Goal: Task Accomplishment & Management: Complete application form

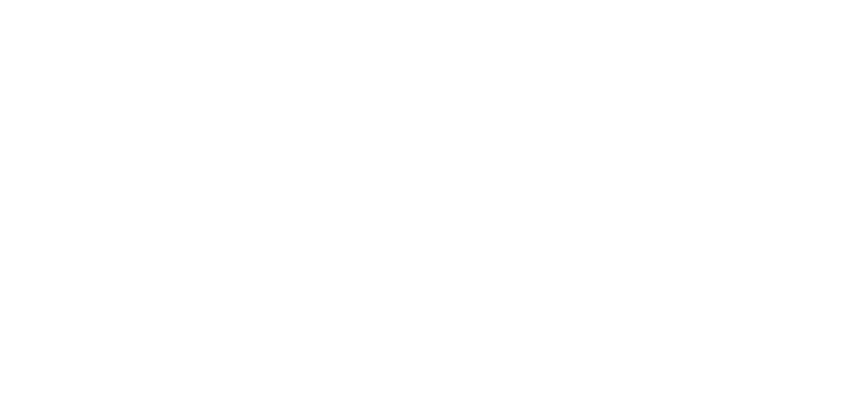
click at [242, 132] on body at bounding box center [427, 202] width 855 height 404
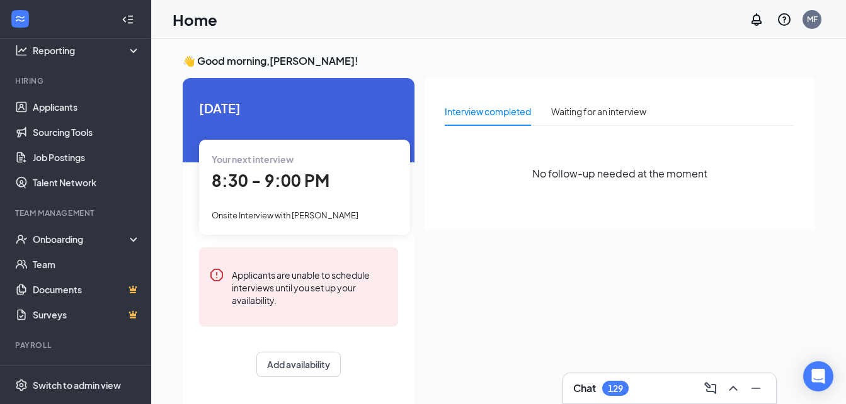
scroll to position [113, 0]
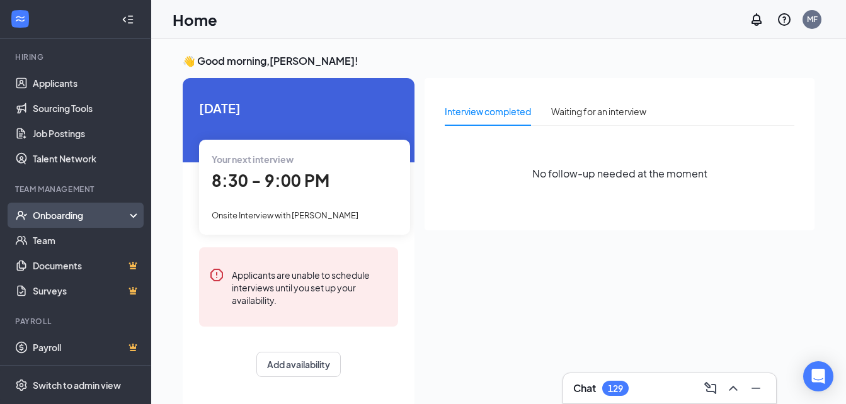
click at [116, 218] on div "Onboarding" at bounding box center [81, 215] width 97 height 13
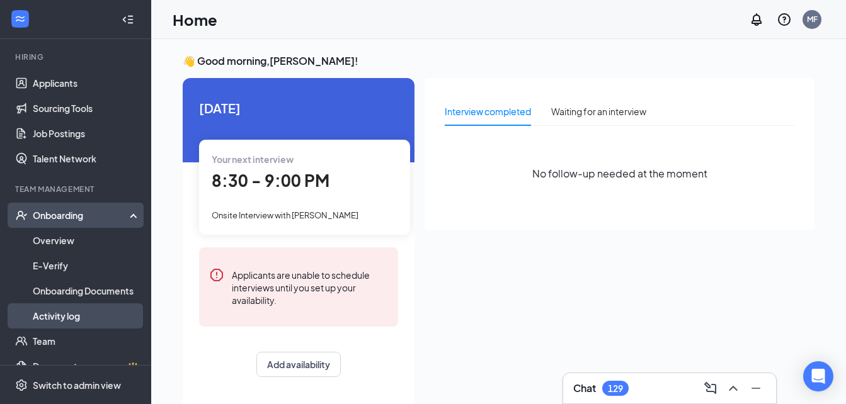
click at [79, 317] on link "Activity log" at bounding box center [87, 315] width 108 height 25
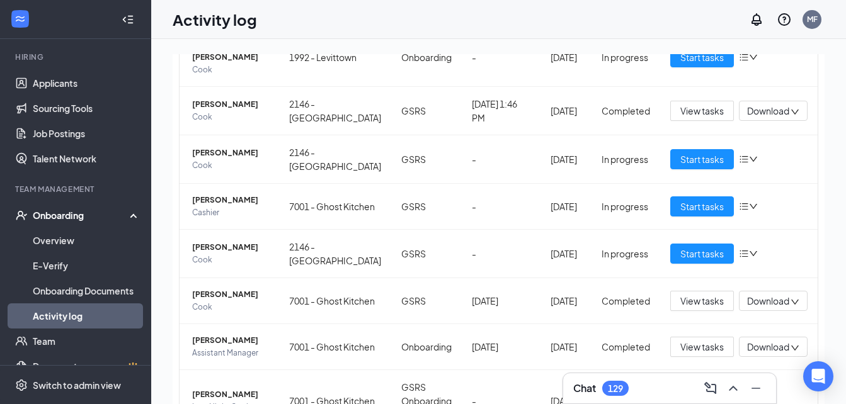
scroll to position [180, 0]
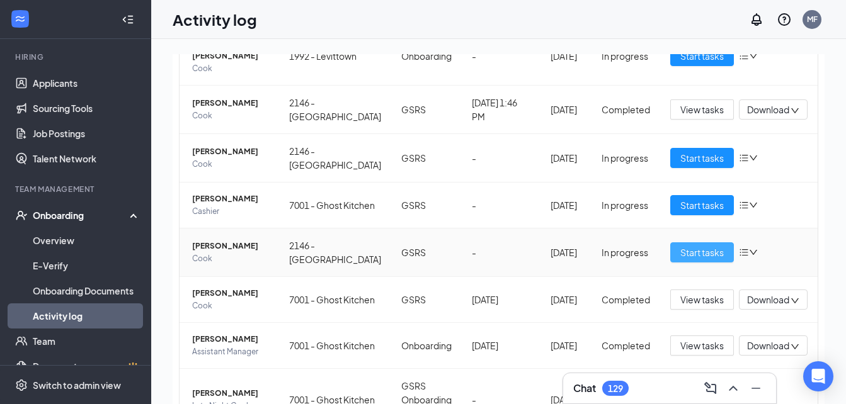
click at [699, 259] on span "Start tasks" at bounding box center [701, 253] width 43 height 14
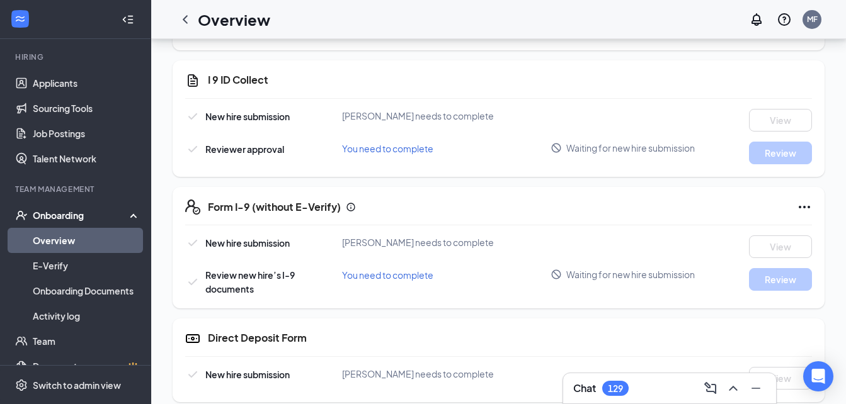
scroll to position [807, 0]
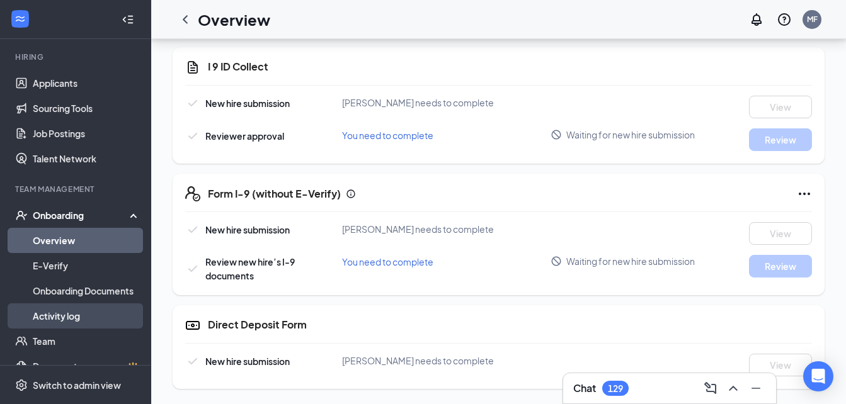
click at [84, 309] on link "Activity log" at bounding box center [87, 315] width 108 height 25
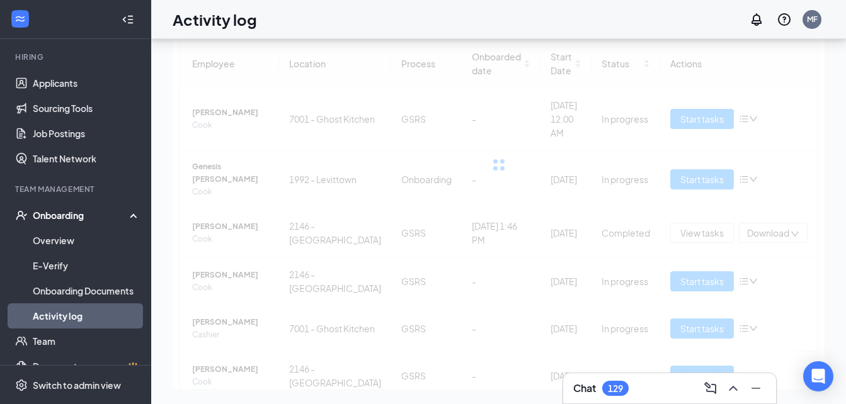
scroll to position [57, 0]
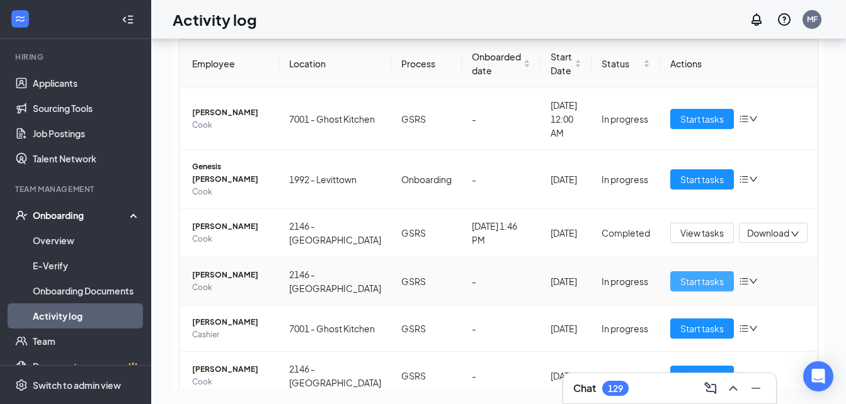
click at [681, 288] on span "Start tasks" at bounding box center [701, 281] width 43 height 14
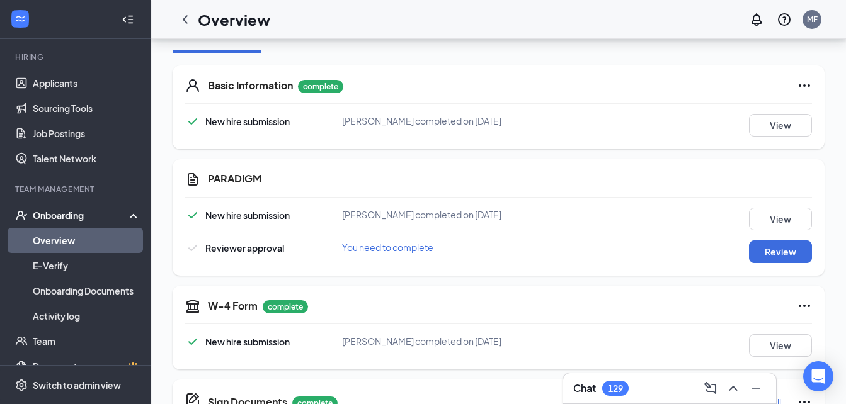
scroll to position [122, 0]
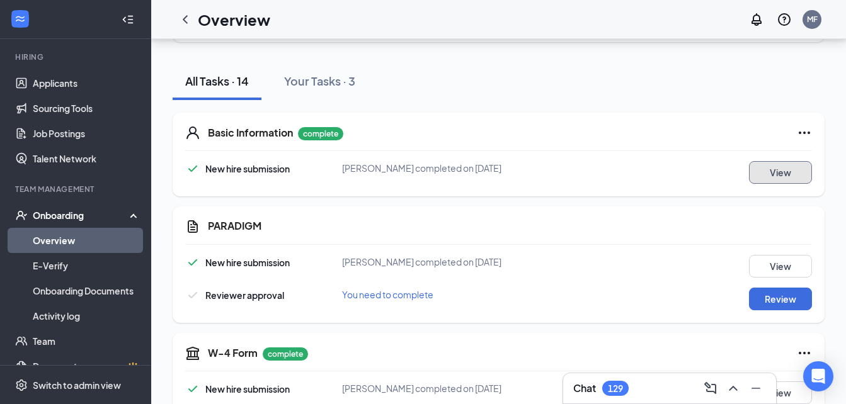
click at [783, 173] on button "View" at bounding box center [780, 172] width 63 height 23
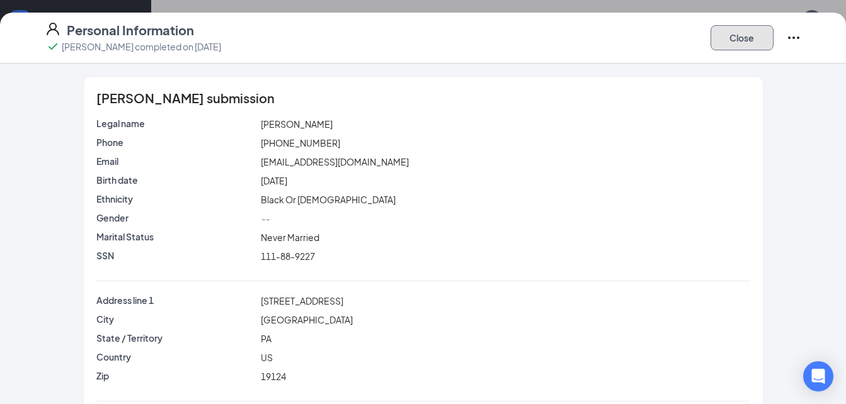
click at [766, 36] on button "Close" at bounding box center [741, 37] width 63 height 25
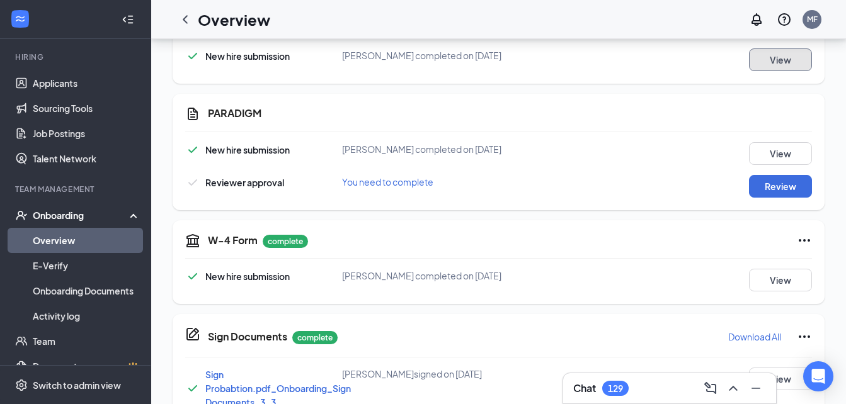
scroll to position [237, 0]
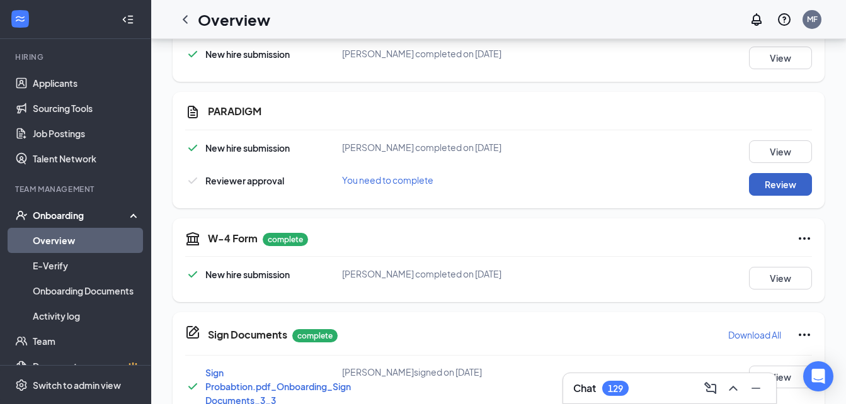
click at [784, 186] on button "Review" at bounding box center [780, 184] width 63 height 23
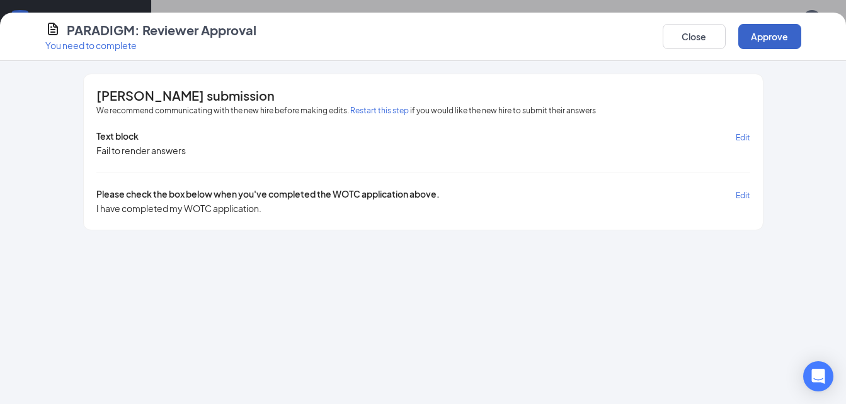
click at [746, 26] on button "Approve" at bounding box center [769, 36] width 63 height 25
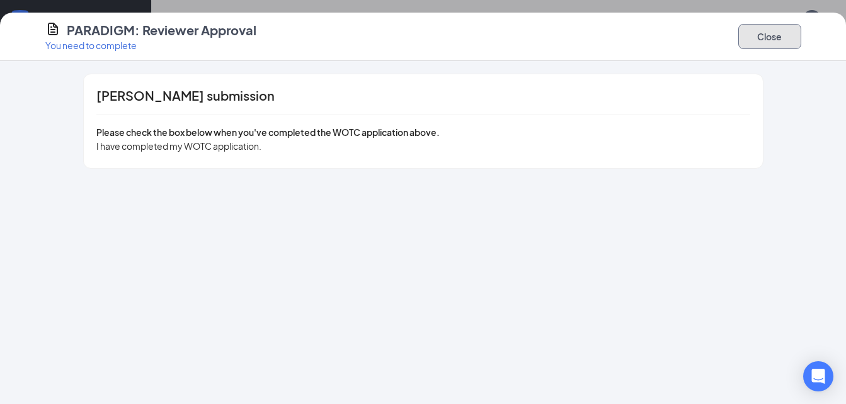
click at [788, 48] on button "Close" at bounding box center [769, 36] width 63 height 25
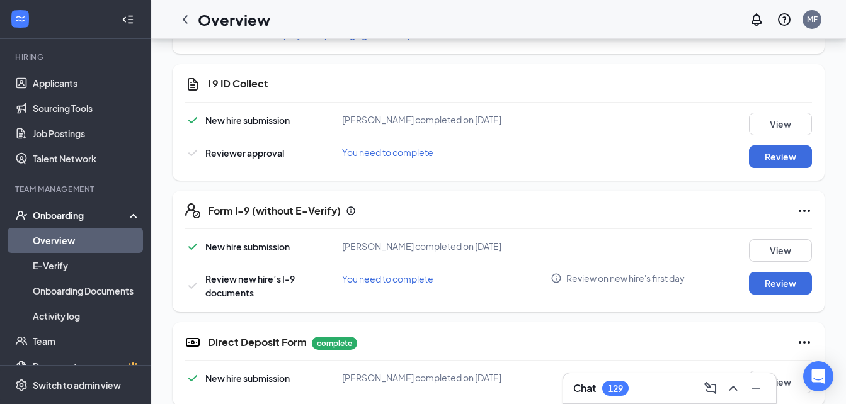
scroll to position [800, 0]
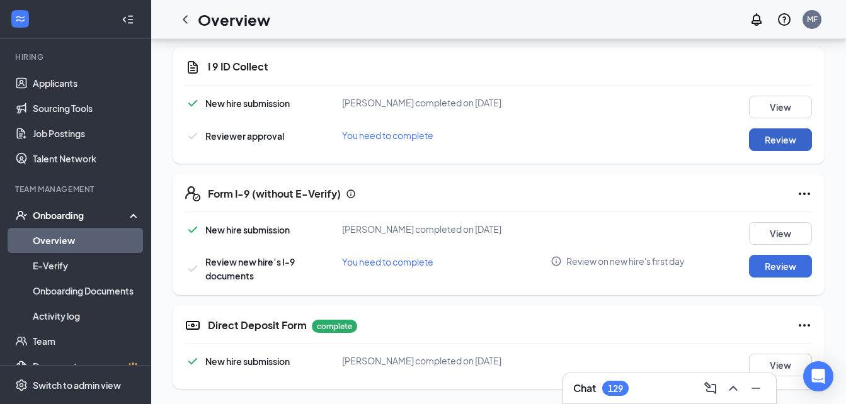
click at [779, 151] on button "Review" at bounding box center [780, 139] width 63 height 23
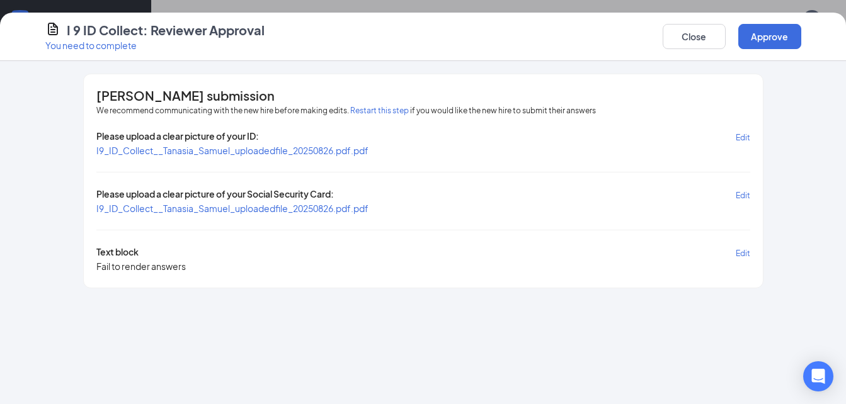
click at [264, 146] on span "I9_ID_Collect__Tanasia_Samuel_uploadedfile_20250826.pdf.pdf" at bounding box center [232, 150] width 272 height 11
click at [293, 208] on span "I9_ID_Collect__Tanasia_Samuel_uploadedfile_20250826.pdf.pdf" at bounding box center [232, 208] width 272 height 11
click at [752, 42] on button "Approve" at bounding box center [769, 36] width 63 height 25
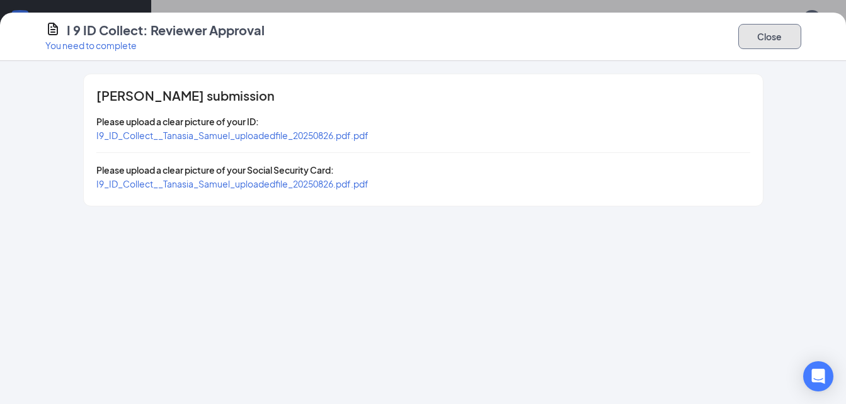
click at [754, 42] on button "Close" at bounding box center [769, 36] width 63 height 25
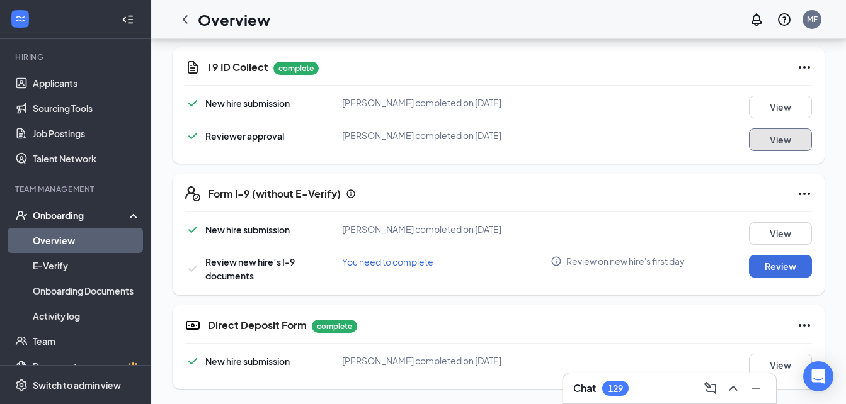
click at [779, 151] on button "View" at bounding box center [780, 139] width 63 height 23
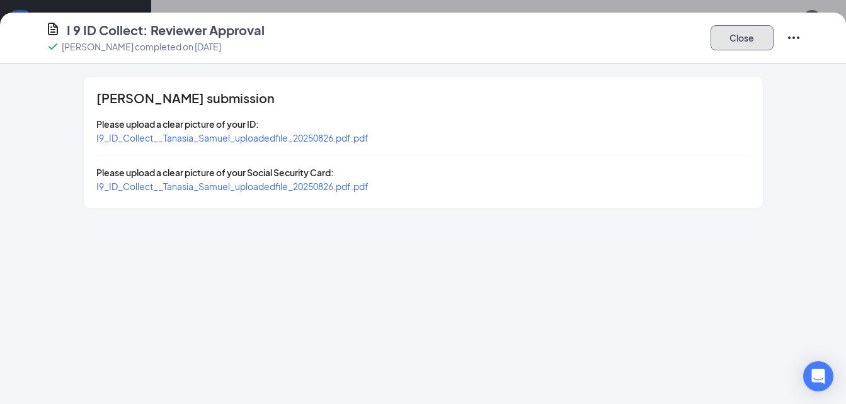
click at [750, 42] on button "Close" at bounding box center [741, 37] width 63 height 25
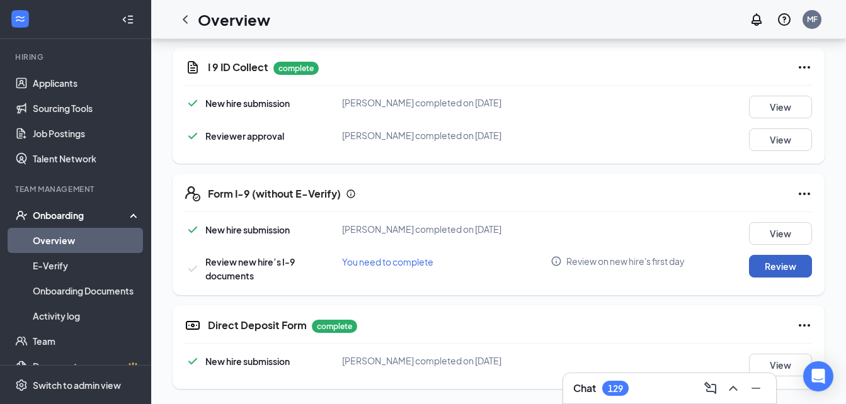
click at [789, 278] on button "Review" at bounding box center [780, 266] width 63 height 23
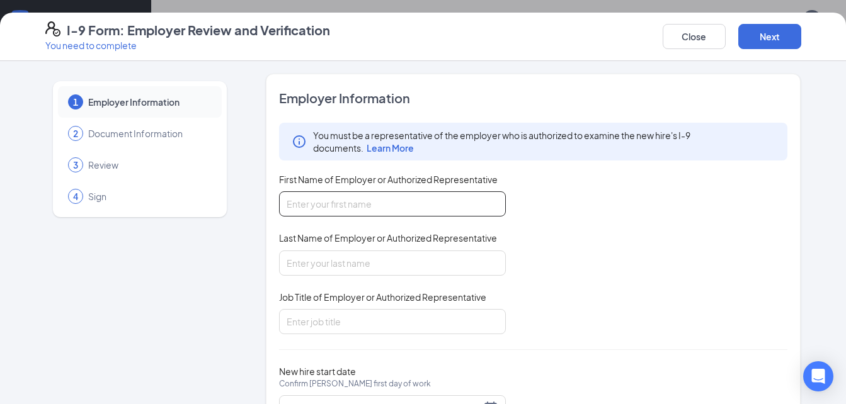
click at [379, 203] on input "First Name of Employer or Authorized Representative" at bounding box center [392, 203] width 227 height 25
type input "ebony"
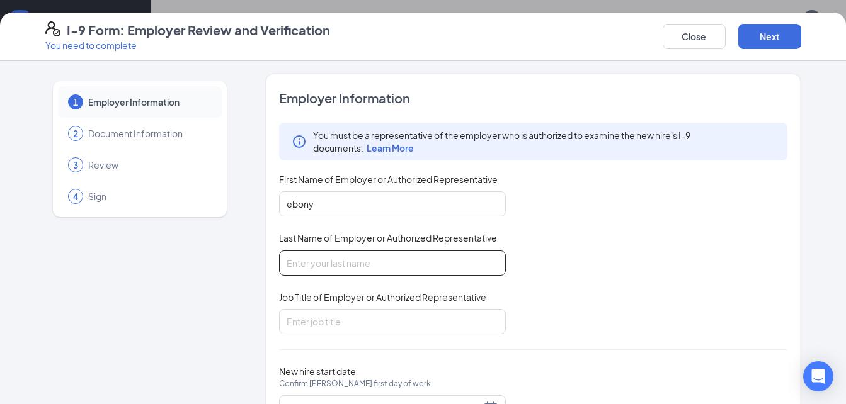
click at [324, 264] on input "Last Name of Employer or Authorized Representative" at bounding box center [392, 263] width 227 height 25
type input "[PERSON_NAME]"
click at [338, 321] on input "Job Title of Employer or Authorized Representative" at bounding box center [392, 321] width 227 height 25
click at [137, 259] on div "1 Employer Information 2 Document Information 3 Review 4 Sign" at bounding box center [139, 263] width 189 height 378
click at [380, 337] on div "Employer Information You must be a representative of the employer who is author…" at bounding box center [533, 262] width 509 height 346
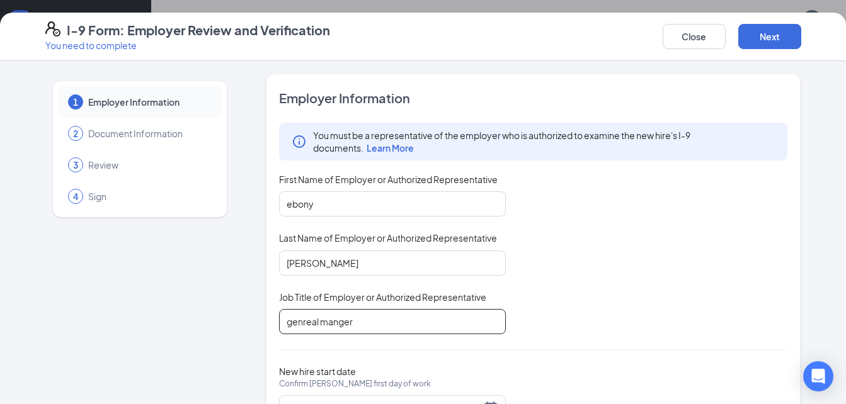
click at [383, 331] on input "genreal manger" at bounding box center [392, 321] width 227 height 25
type input "g"
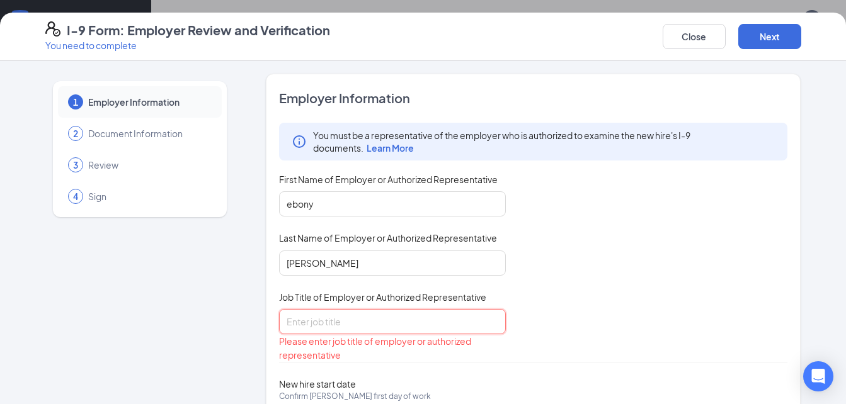
click at [370, 327] on input "Job Title of Employer or Authorized Representative" at bounding box center [392, 321] width 227 height 25
type input "genreal manger"
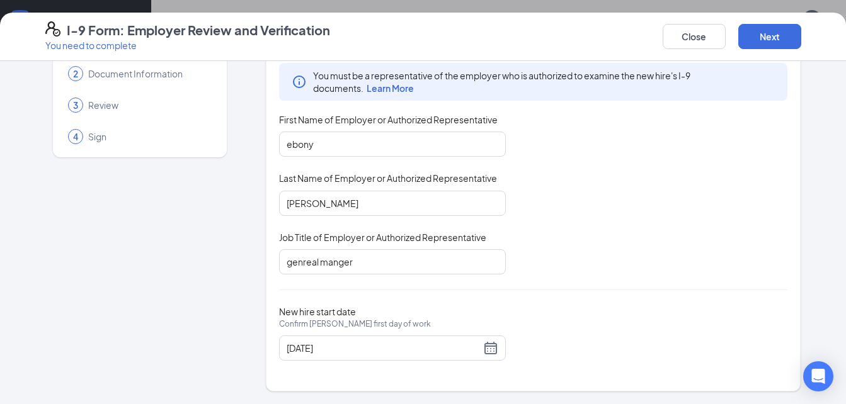
scroll to position [6, 0]
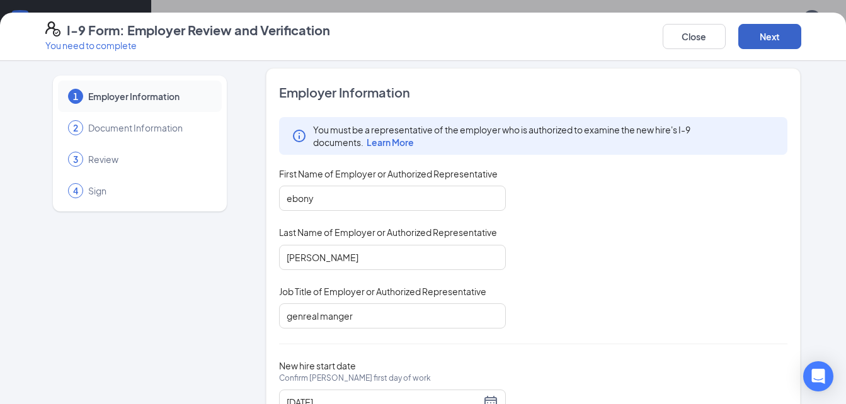
click at [770, 42] on button "Next" at bounding box center [769, 36] width 63 height 25
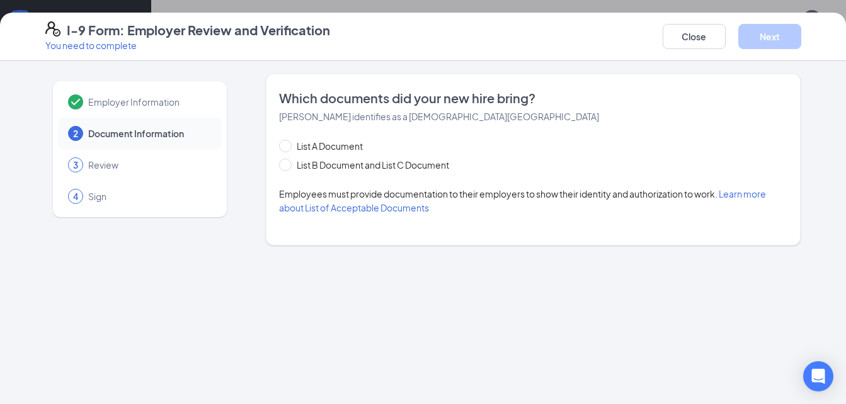
scroll to position [0, 0]
click at [393, 173] on div "List A Document List B Document and List C Document Employees must provide docu…" at bounding box center [533, 177] width 509 height 76
click at [286, 166] on input "List B Document and List C Document" at bounding box center [283, 163] width 9 height 9
radio input "true"
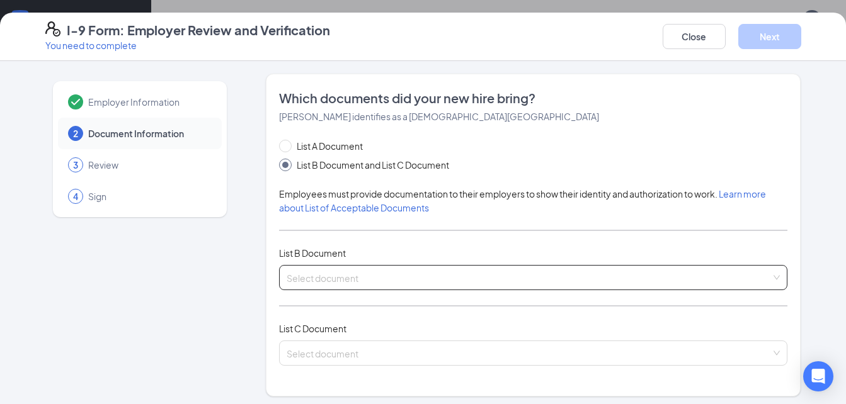
click at [358, 285] on span at bounding box center [528, 278] width 485 height 24
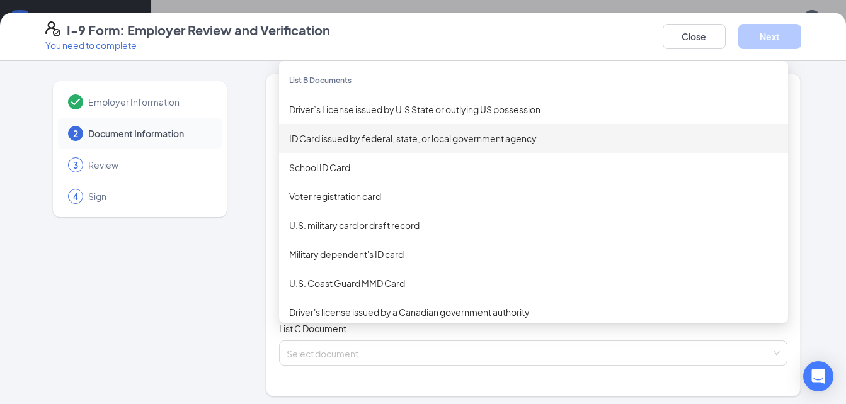
click at [354, 137] on div "ID Card issued by federal, state, or local government agency" at bounding box center [533, 139] width 489 height 14
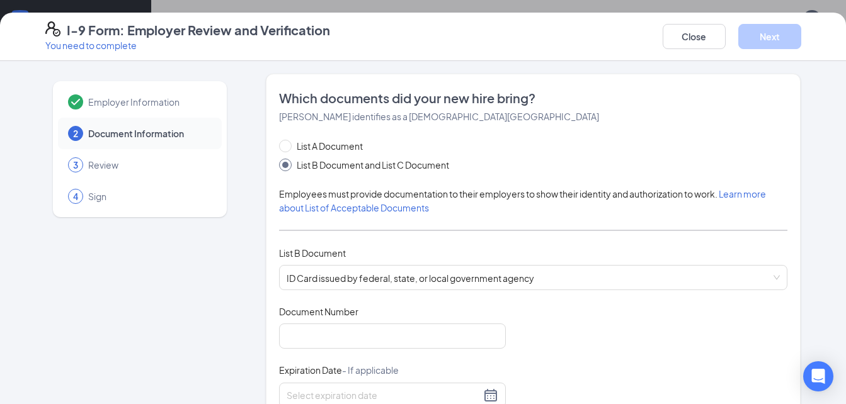
click at [346, 321] on div "Document Number" at bounding box center [392, 314] width 227 height 18
click at [342, 332] on input "Document Number" at bounding box center [392, 336] width 227 height 25
type input "974299345"
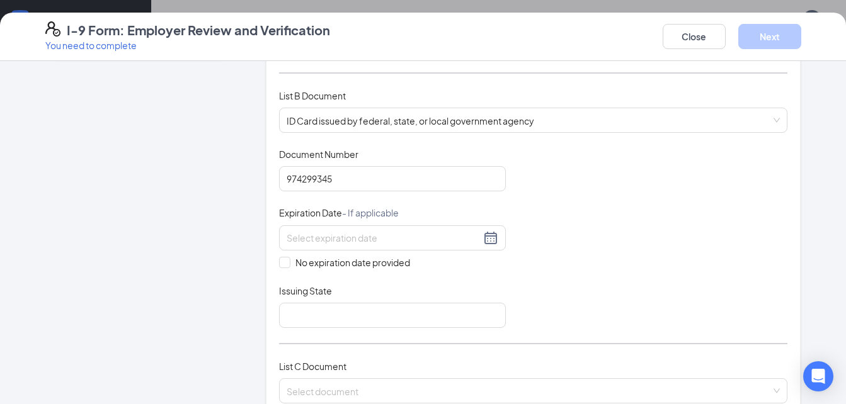
scroll to position [159, 0]
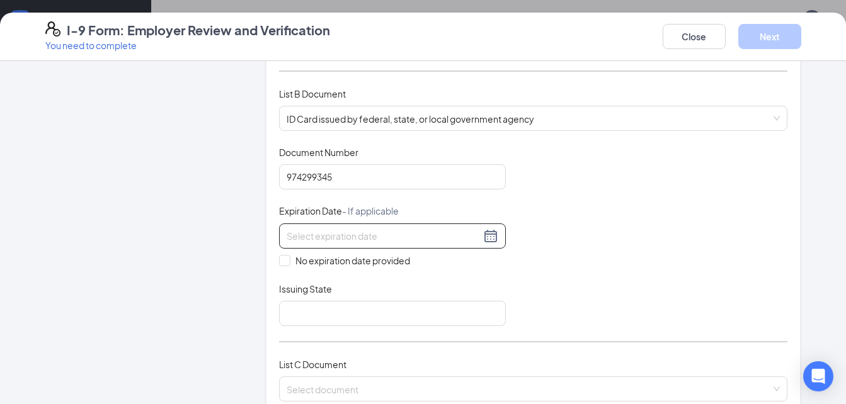
click at [489, 242] on div at bounding box center [392, 236] width 212 height 15
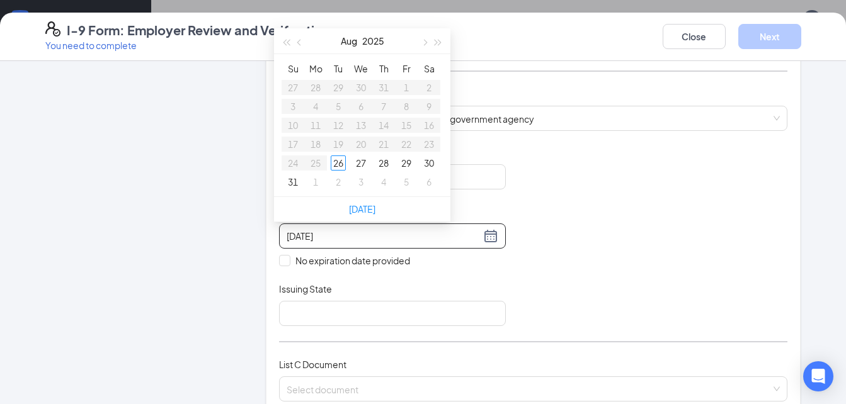
type input "[DATE]"
click at [426, 40] on span "button" at bounding box center [424, 43] width 6 height 6
type input "[DATE]"
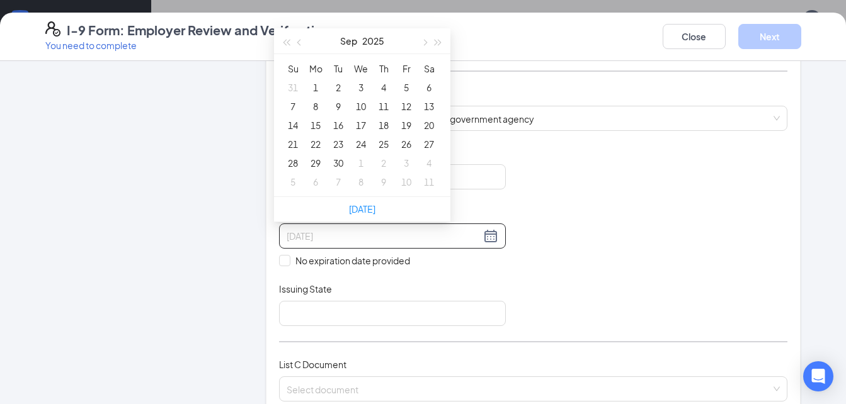
type input "[DATE]"
click at [344, 232] on input at bounding box center [383, 236] width 194 height 14
click at [410, 87] on div "2" at bounding box center [406, 87] width 15 height 15
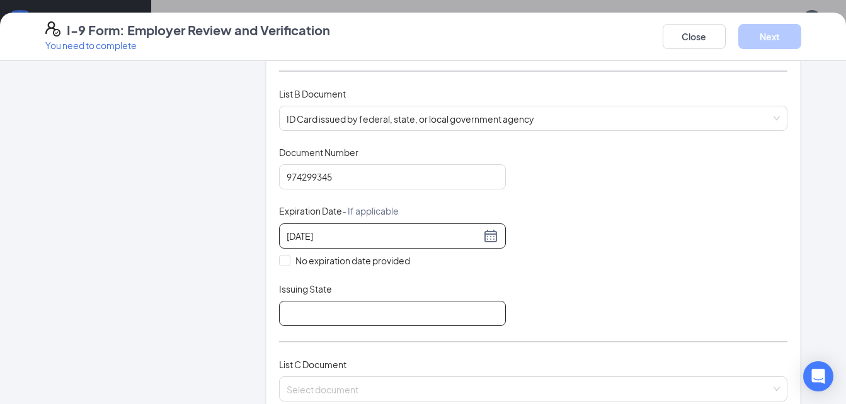
type input "[DATE]"
click at [306, 322] on input "Issuing State" at bounding box center [392, 313] width 227 height 25
type input "NY"
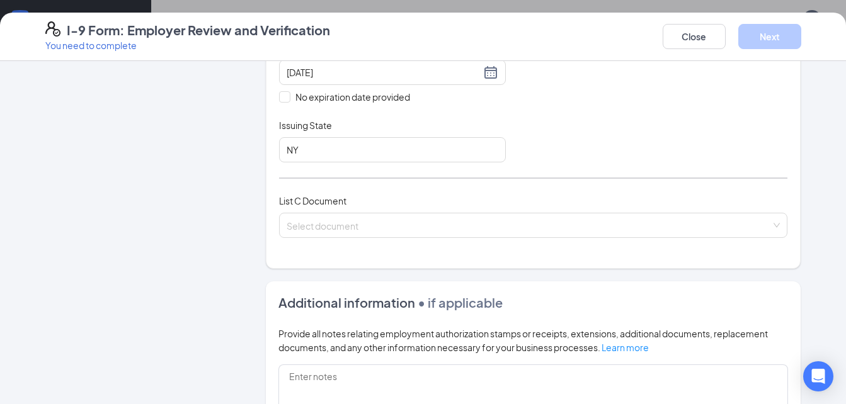
scroll to position [325, 0]
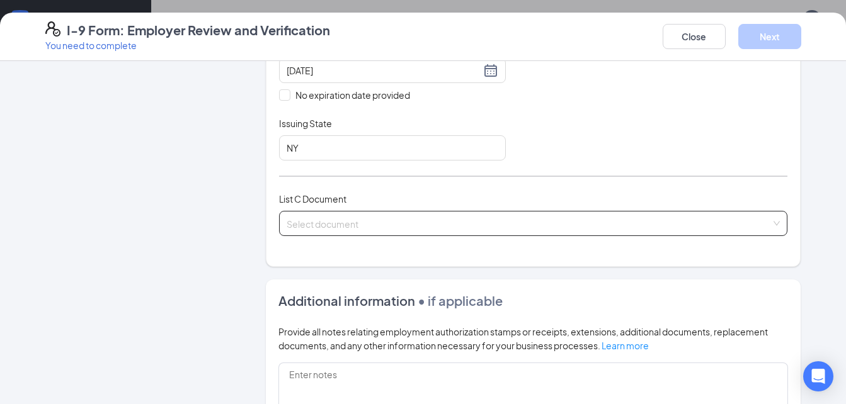
click at [490, 229] on input "search" at bounding box center [528, 221] width 485 height 19
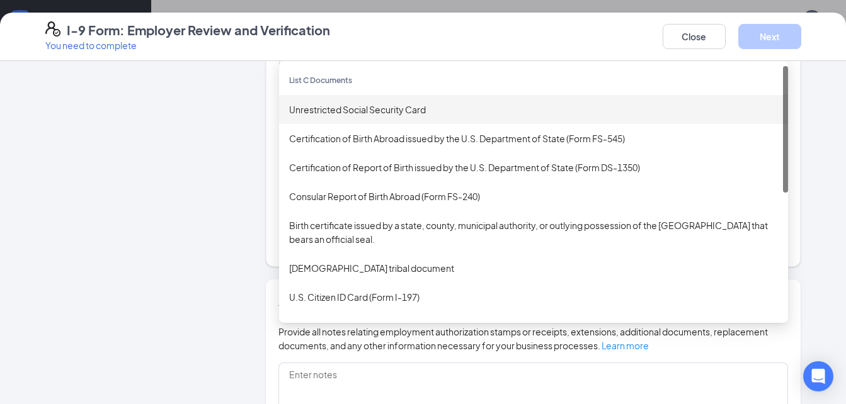
click at [437, 108] on div "Unrestricted Social Security Card" at bounding box center [533, 110] width 489 height 14
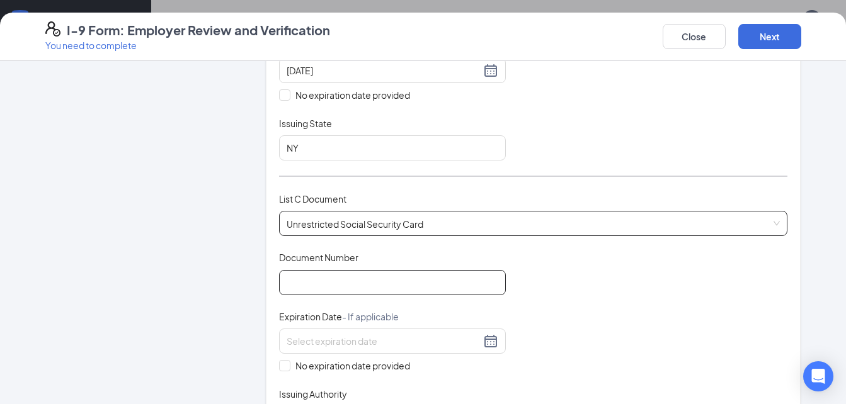
click at [380, 286] on input "Document Number" at bounding box center [392, 282] width 227 height 25
type input "111889227"
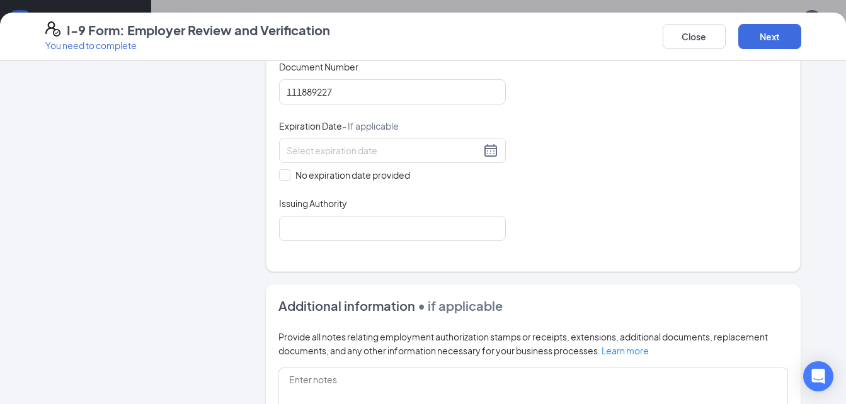
scroll to position [509, 0]
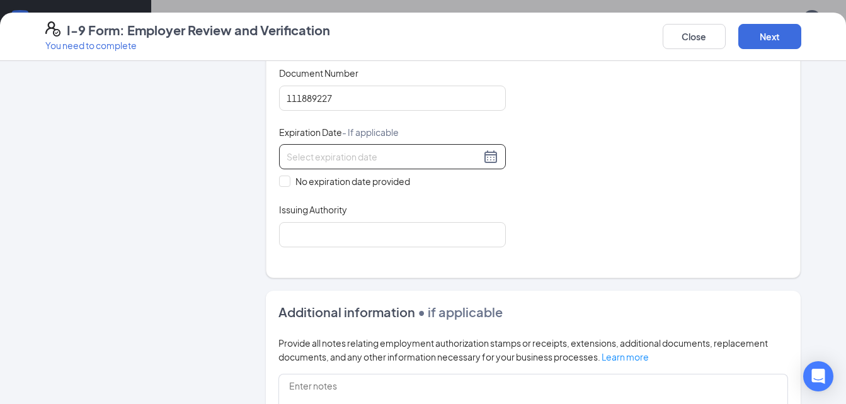
click at [489, 157] on div at bounding box center [392, 156] width 212 height 15
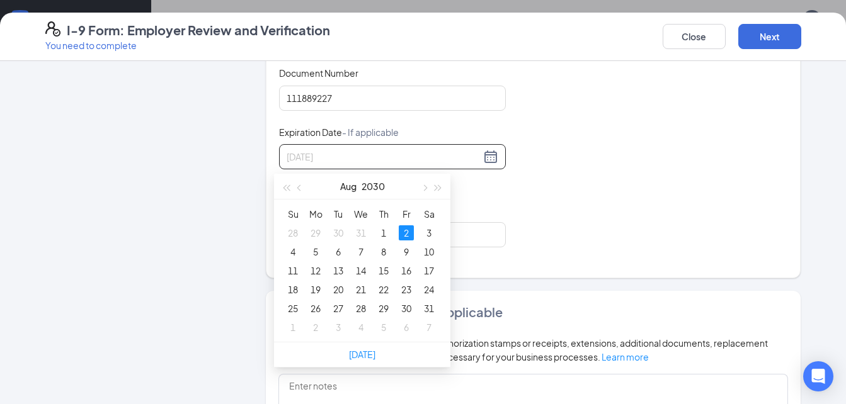
click at [409, 225] on div "2" at bounding box center [406, 232] width 15 height 15
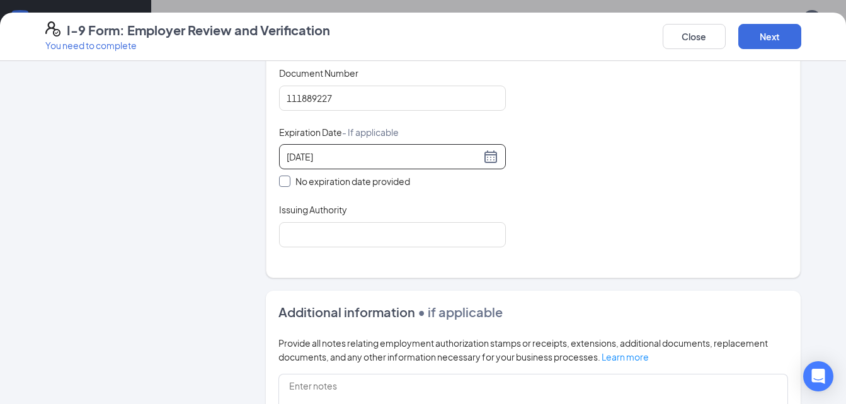
type input "[DATE]"
click at [279, 178] on input "No expiration date provided" at bounding box center [283, 180] width 9 height 9
checkbox input "true"
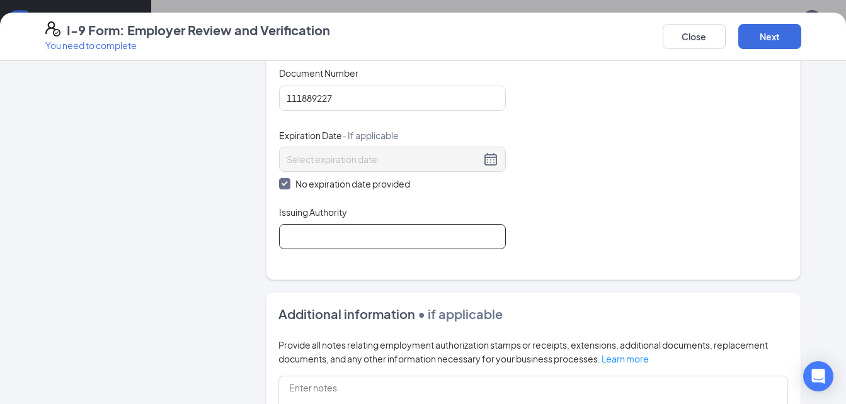
click at [337, 239] on input "Issuing Authority" at bounding box center [392, 236] width 227 height 25
type input "usa"
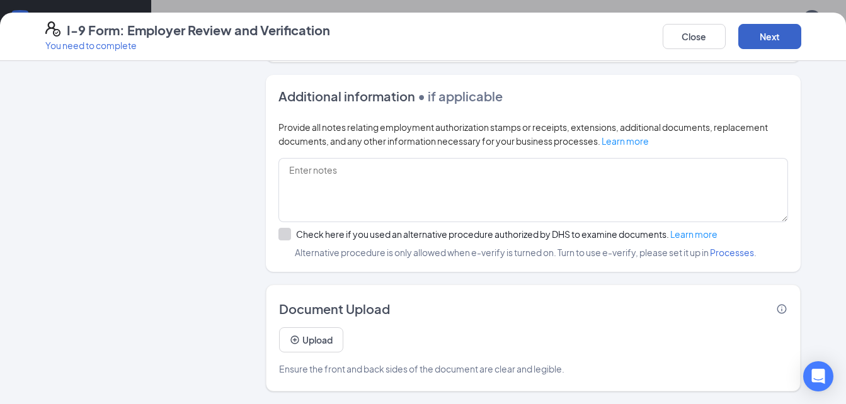
click at [779, 35] on button "Next" at bounding box center [769, 36] width 63 height 25
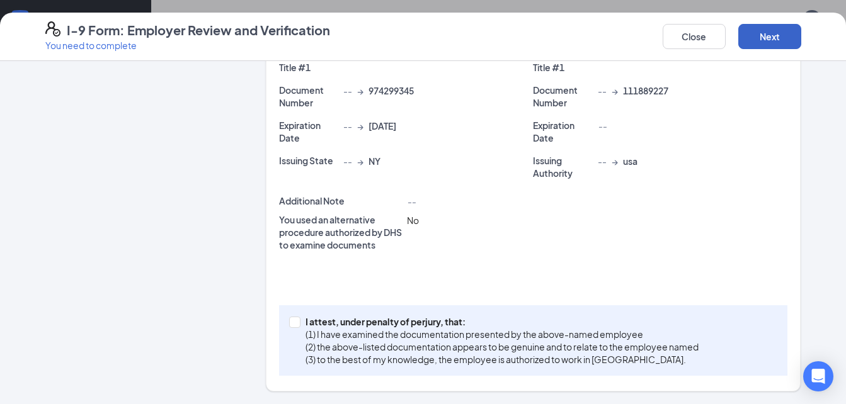
scroll to position [308, 0]
click at [289, 322] on input "I attest, under penalty of [PERSON_NAME], that: (1) I have examined the documen…" at bounding box center [293, 321] width 9 height 9
checkbox input "true"
click at [758, 38] on button "Next" at bounding box center [769, 36] width 63 height 25
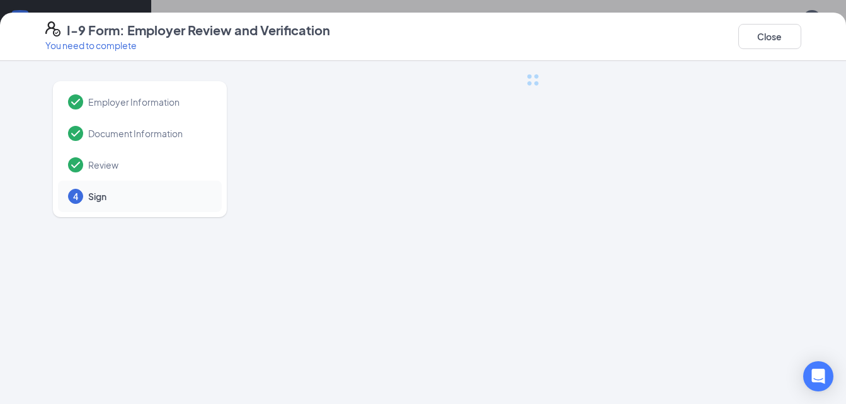
scroll to position [0, 0]
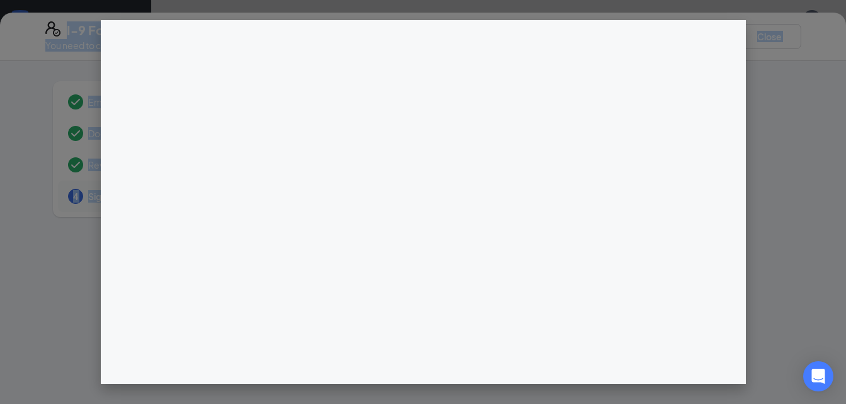
drag, startPoint x: 842, startPoint y: 195, endPoint x: 854, endPoint y: 247, distance: 53.0
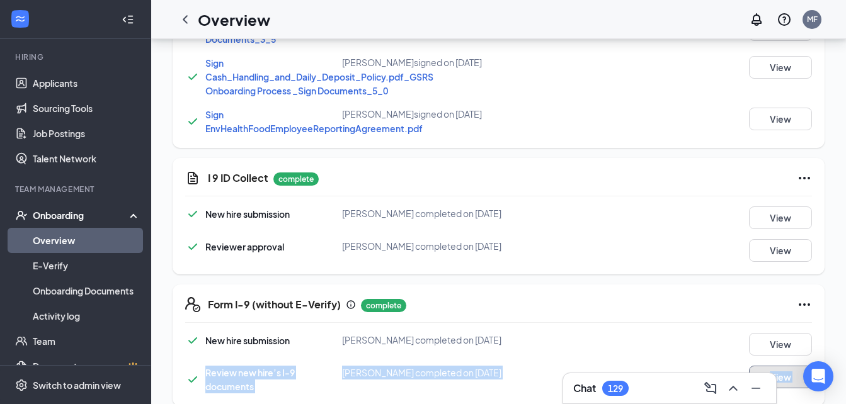
scroll to position [812, 0]
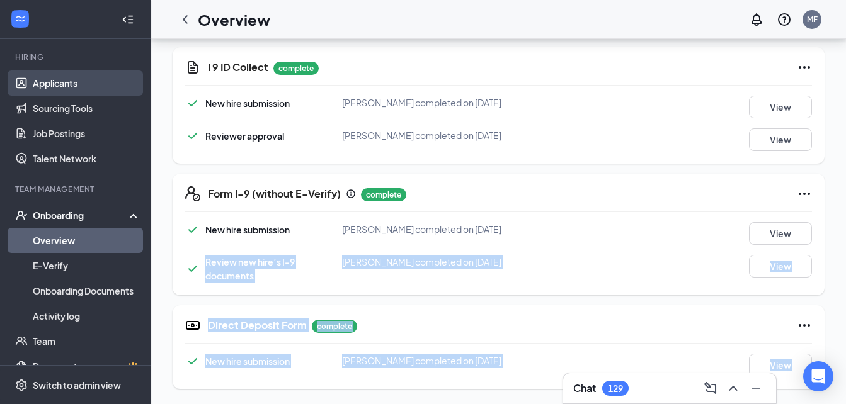
click at [66, 84] on link "Applicants" at bounding box center [87, 83] width 108 height 25
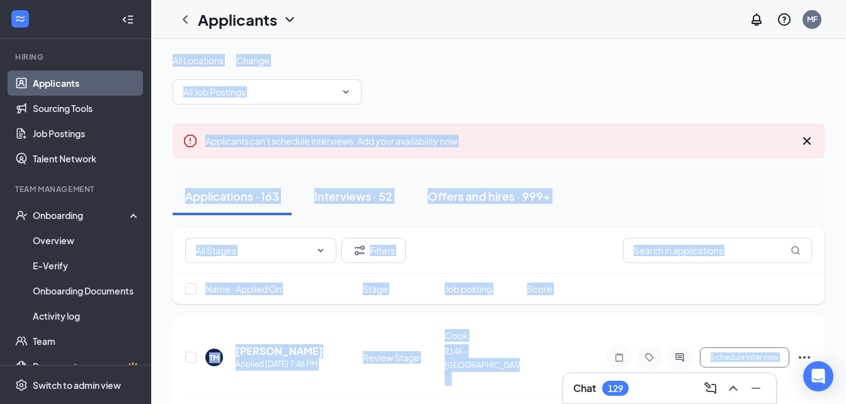
click at [94, 83] on link "Applicants" at bounding box center [87, 83] width 108 height 25
click at [81, 84] on link "Applicants" at bounding box center [87, 83] width 108 height 25
click at [79, 89] on link "Applicants" at bounding box center [87, 83] width 108 height 25
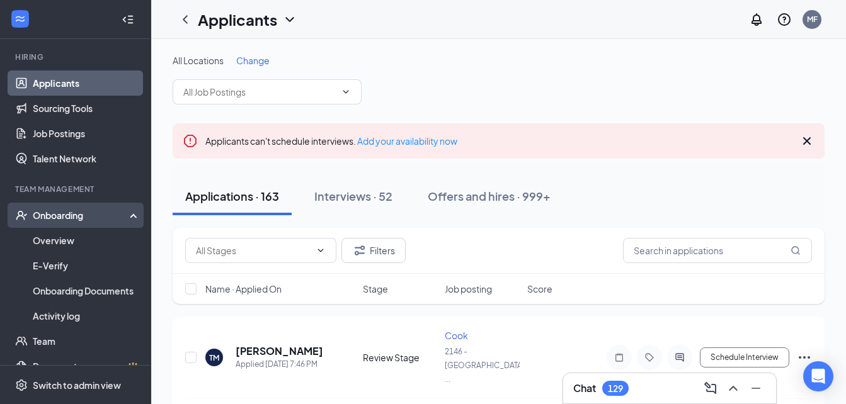
click at [70, 225] on div "Onboarding" at bounding box center [75, 215] width 151 height 25
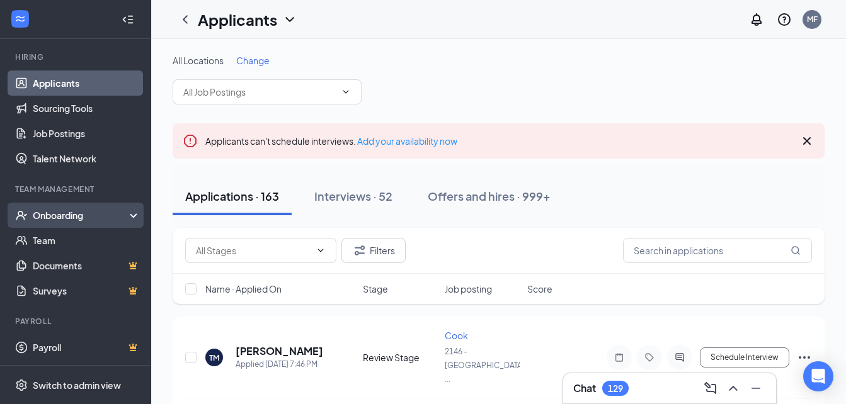
click at [111, 217] on div "Onboarding" at bounding box center [81, 215] width 97 height 13
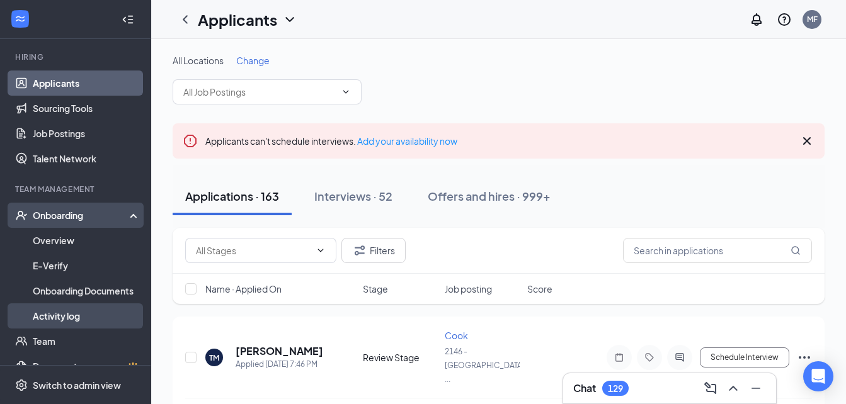
click at [91, 313] on link "Activity log" at bounding box center [87, 315] width 108 height 25
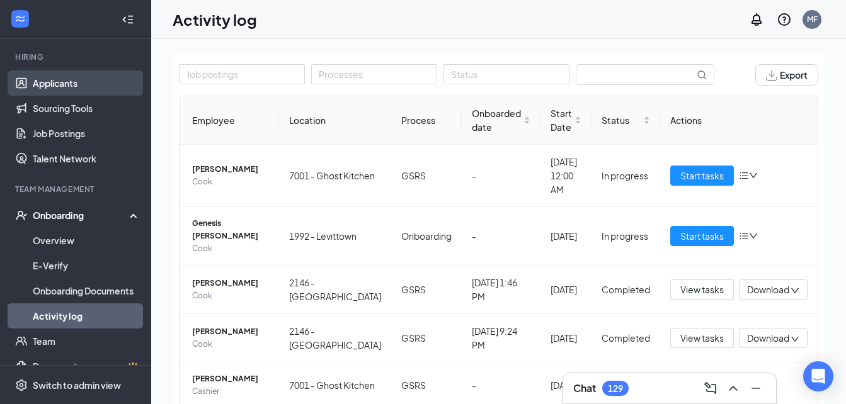
click at [92, 84] on link "Applicants" at bounding box center [87, 83] width 108 height 25
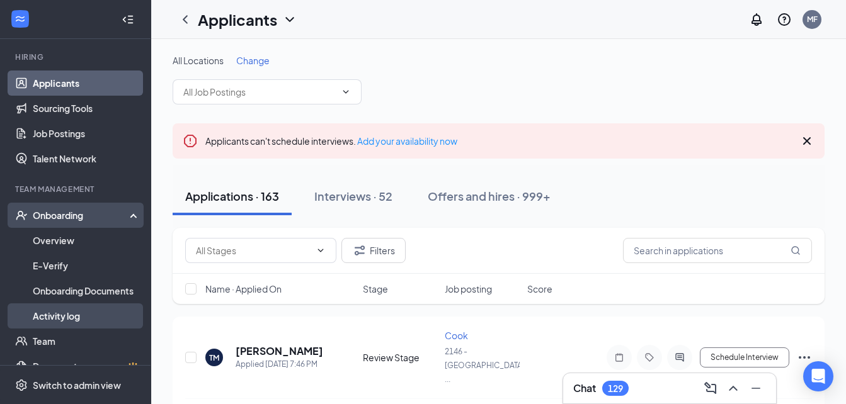
click at [92, 315] on link "Activity log" at bounding box center [87, 315] width 108 height 25
